Goal: Task Accomplishment & Management: Manage account settings

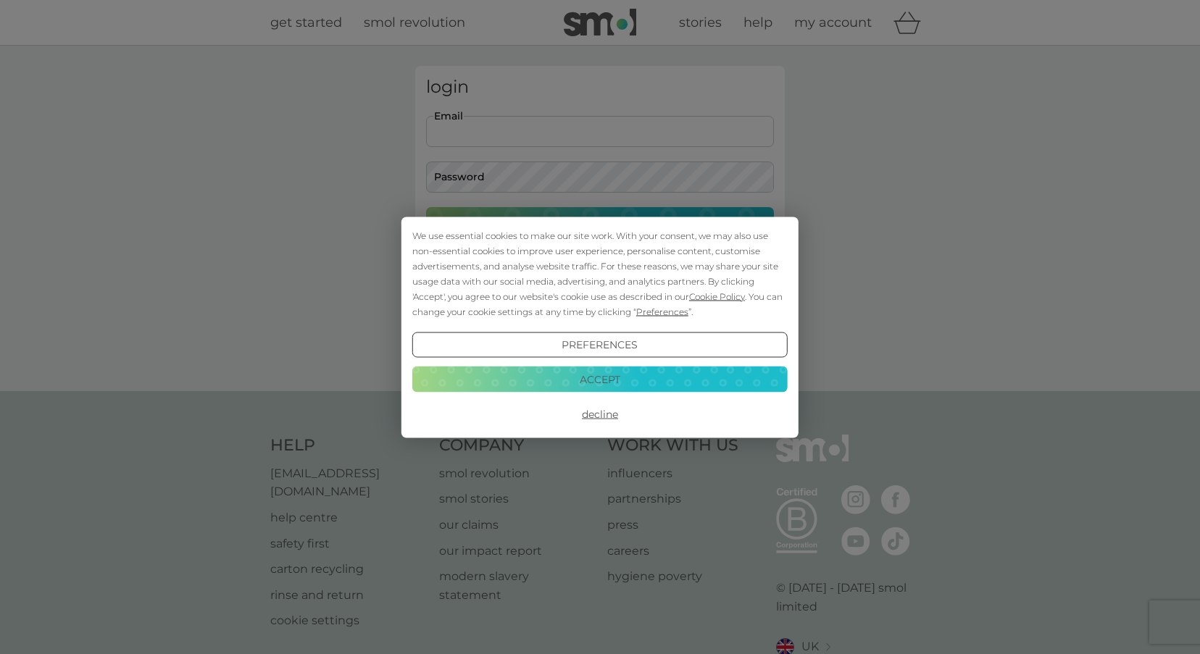
click at [612, 377] on button "Accept" at bounding box center [599, 380] width 375 height 26
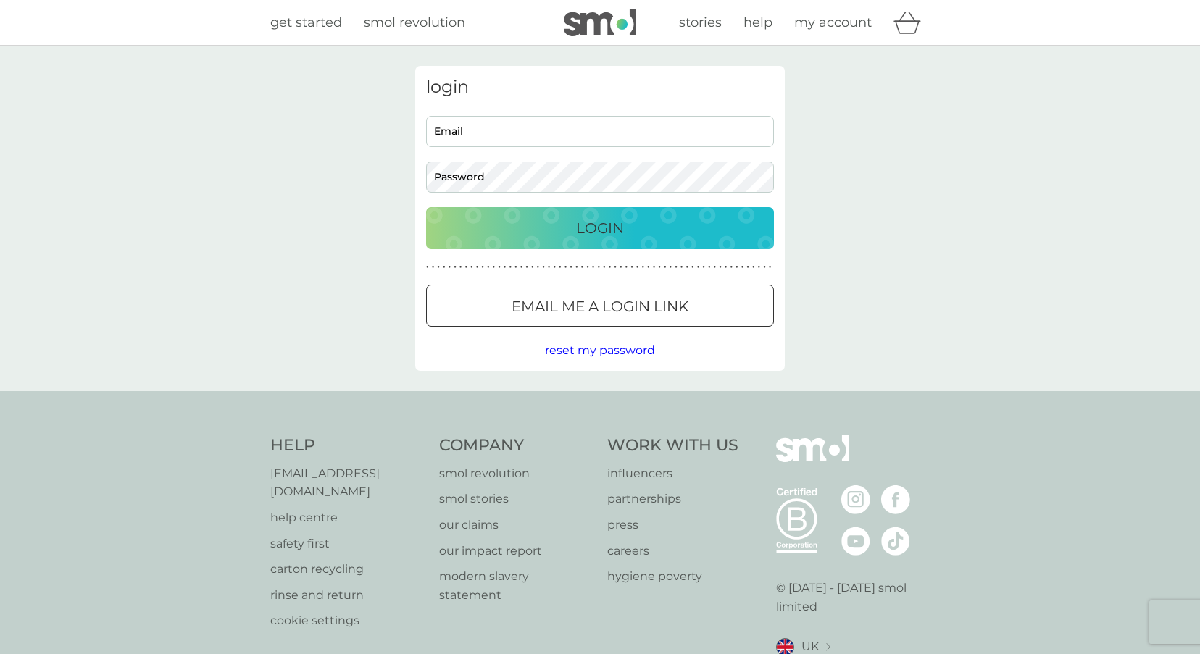
click at [530, 131] on input "Email" at bounding box center [600, 131] width 348 height 31
type input "[EMAIL_ADDRESS][DOMAIN_NAME]"
click at [545, 217] on div "Login" at bounding box center [600, 228] width 319 height 23
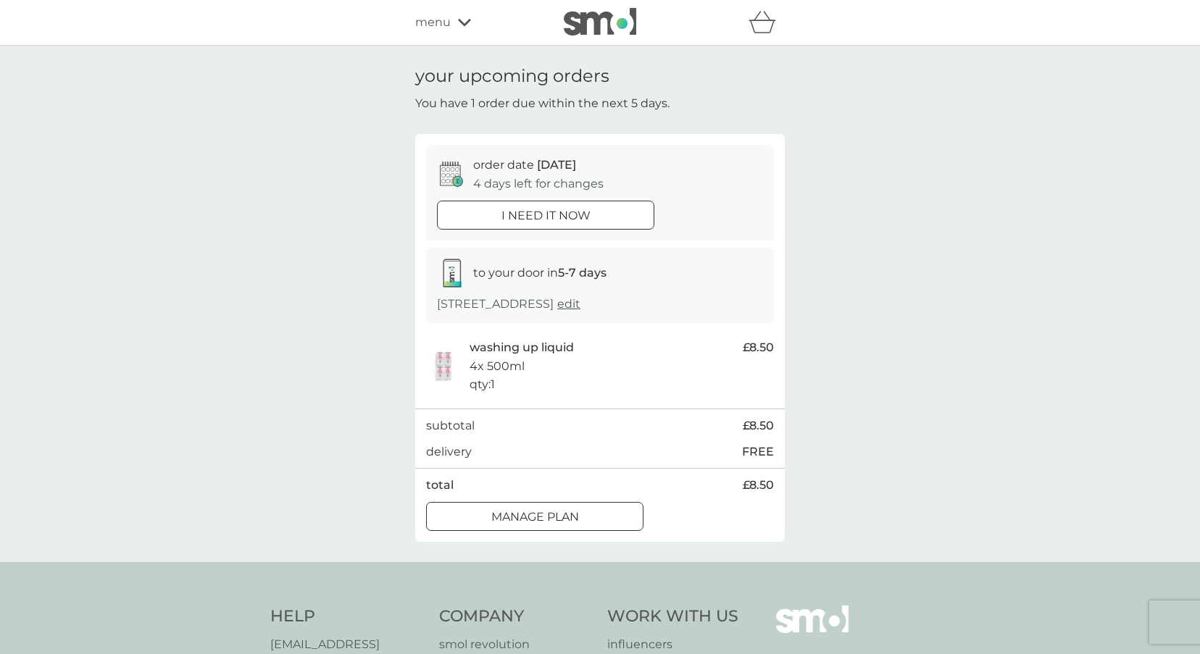
click at [478, 527] on div "Manage plan" at bounding box center [535, 517] width 216 height 19
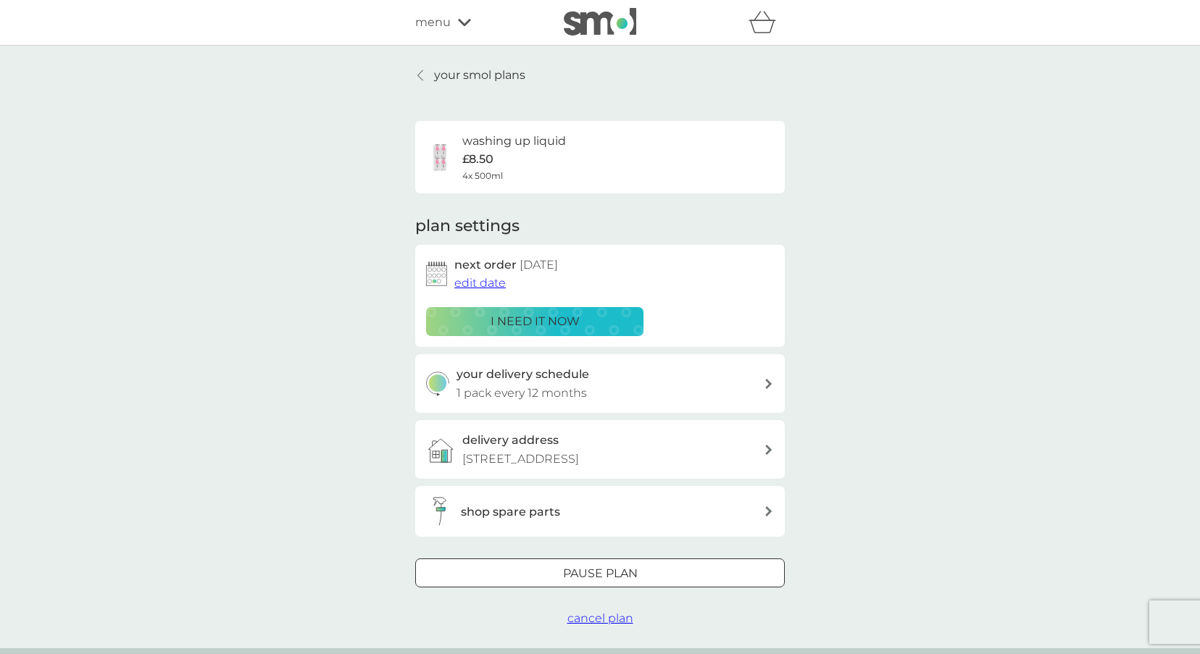
click at [515, 384] on p "1 pack every 12 months" at bounding box center [522, 393] width 130 height 19
select select "7"
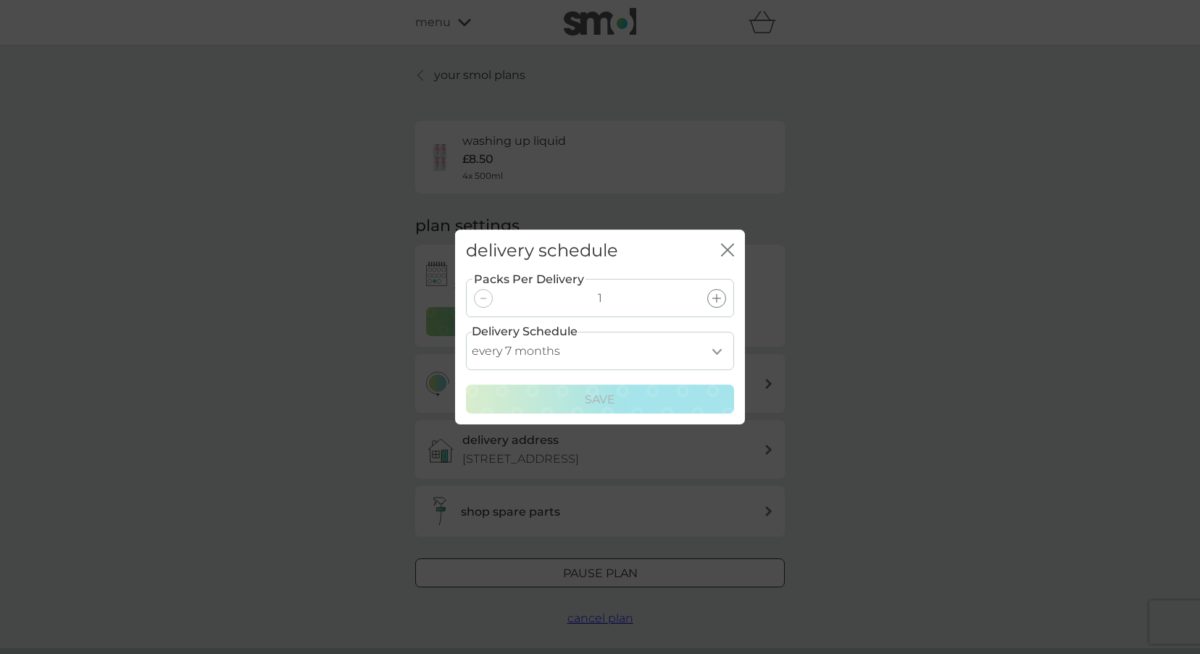
click at [730, 243] on div "close" at bounding box center [727, 251] width 13 height 21
click at [727, 246] on icon "close" at bounding box center [727, 249] width 13 height 13
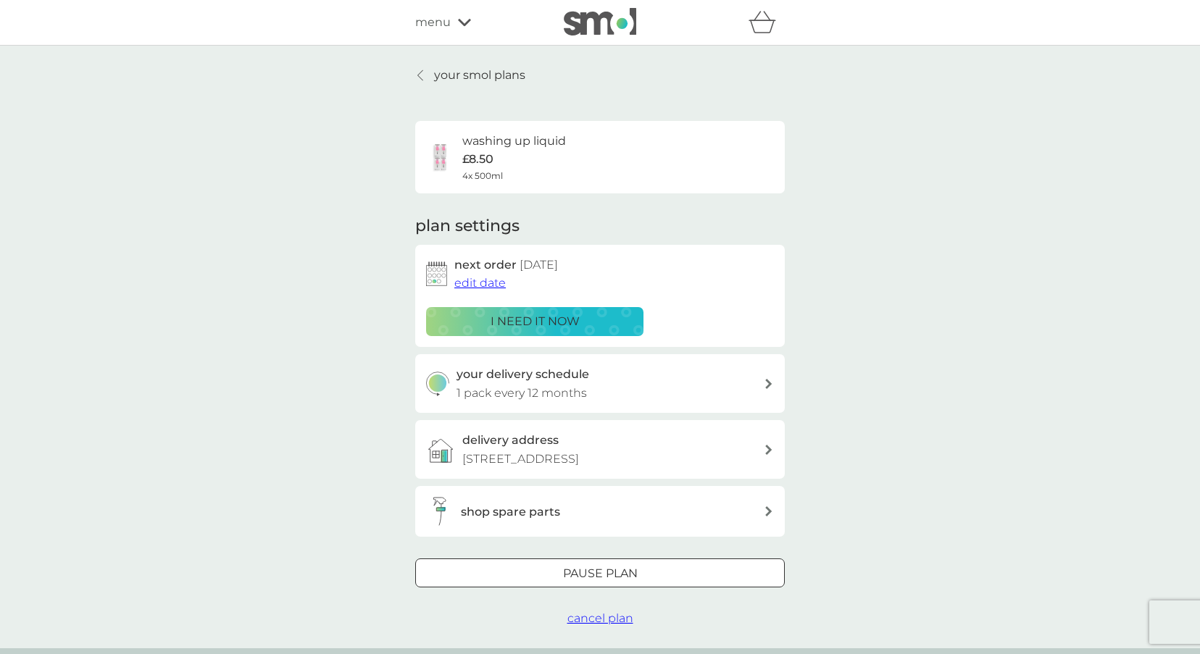
click at [496, 280] on span "edit date" at bounding box center [479, 283] width 51 height 14
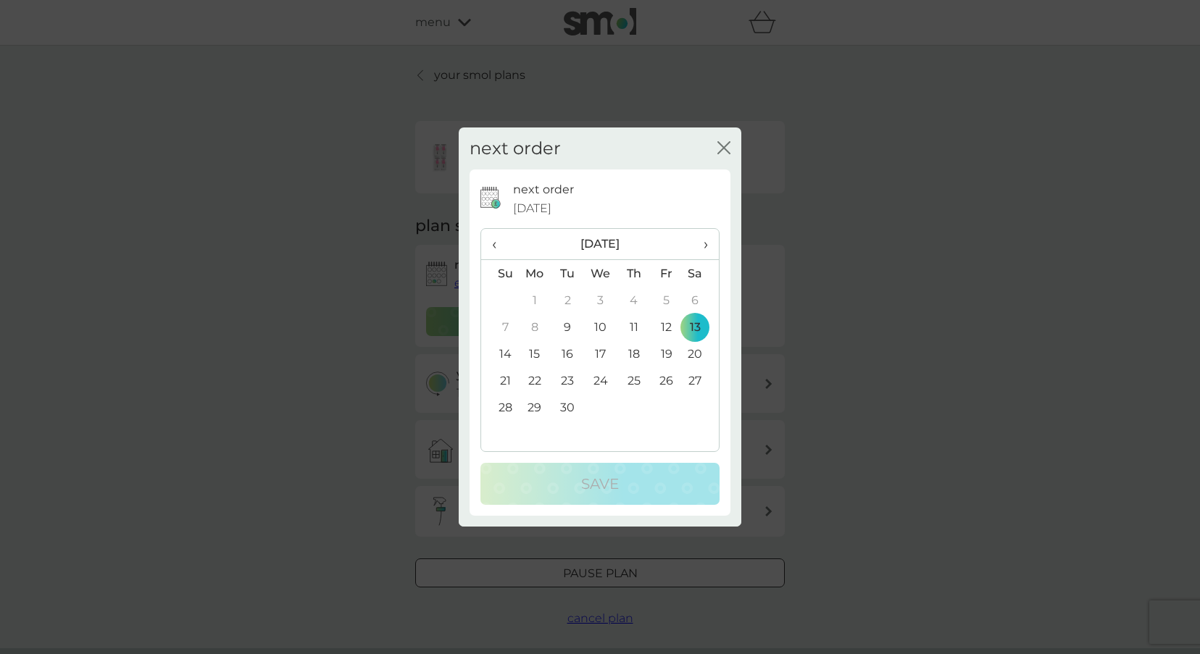
click at [708, 242] on span "›" at bounding box center [701, 244] width 14 height 30
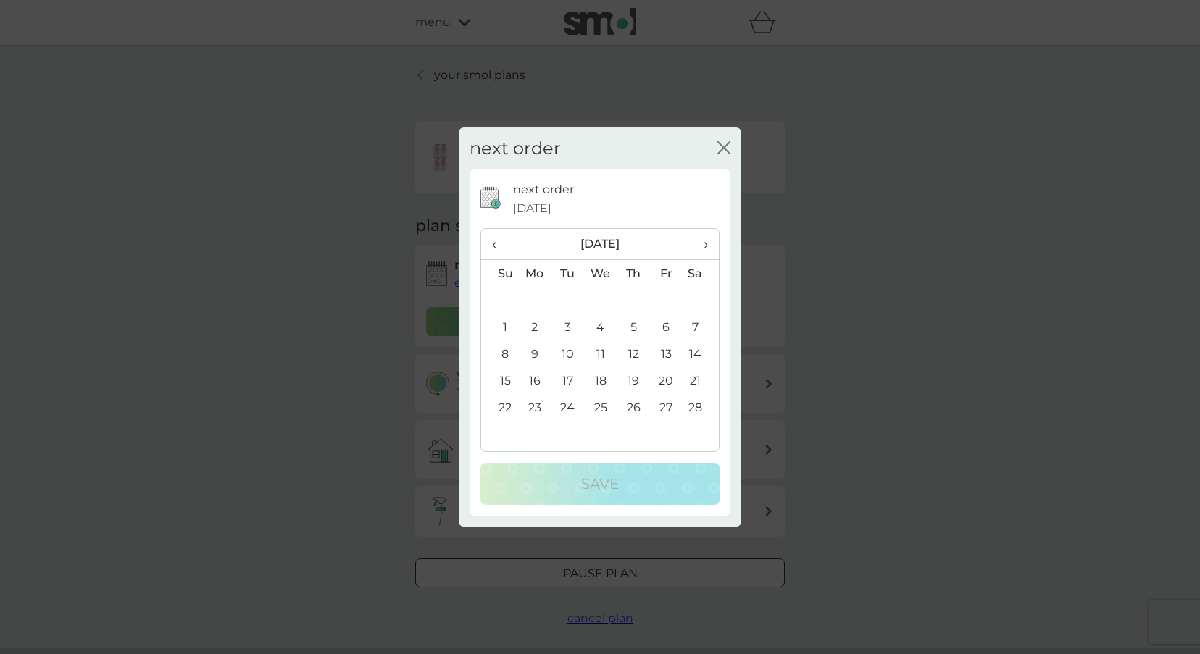
click at [708, 242] on span "›" at bounding box center [701, 244] width 14 height 30
click at [602, 288] on td "1" at bounding box center [600, 300] width 33 height 27
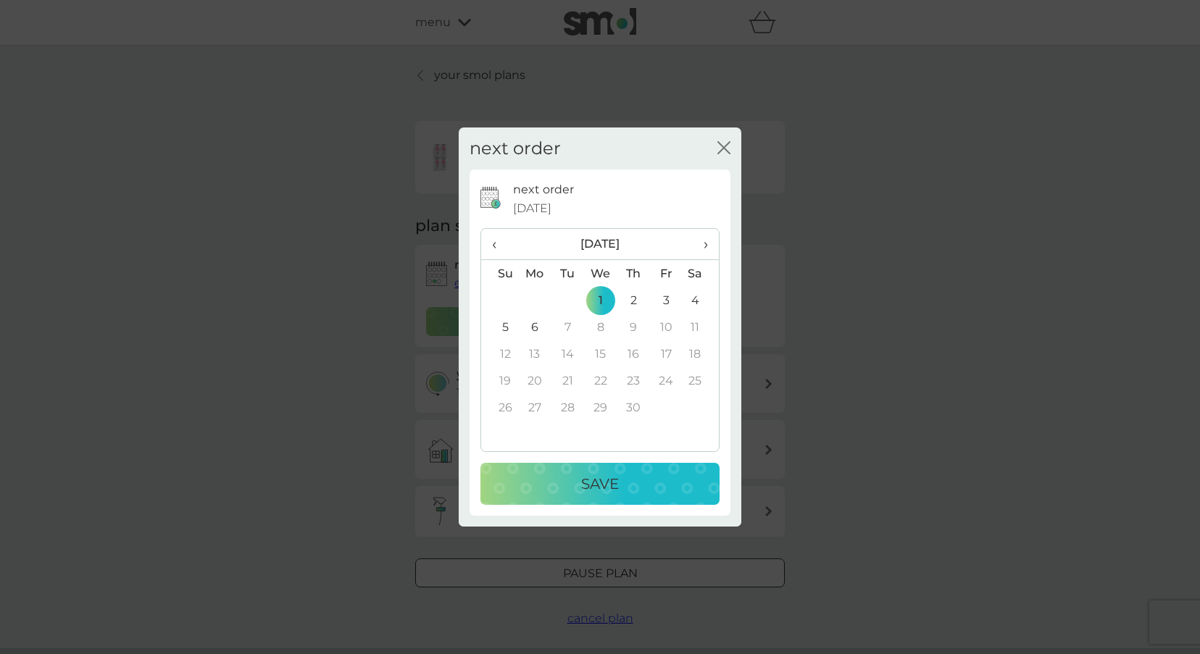
click at [594, 471] on button "Save" at bounding box center [599, 484] width 239 height 42
